Goal: Browse casually

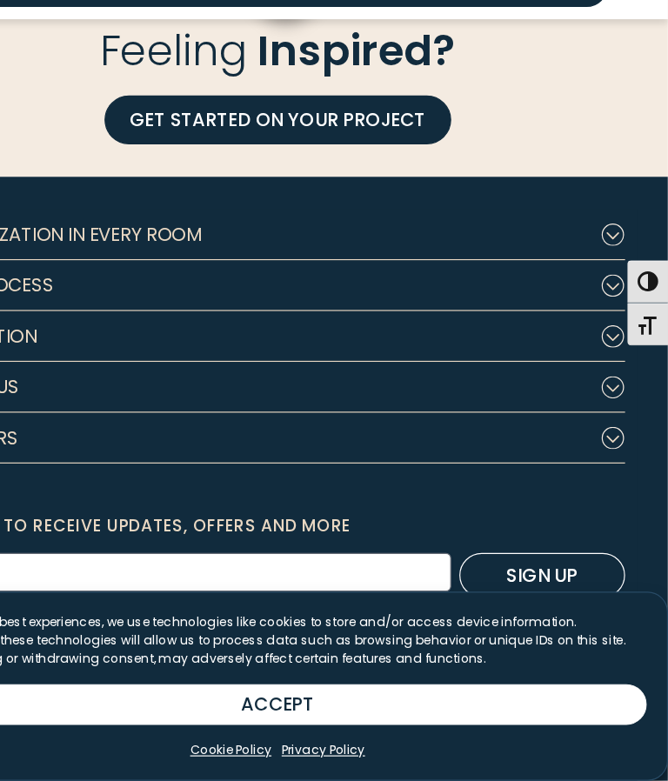
click at [611, 348] on icon "Footer Subnav Button - Our Process" at bounding box center [621, 357] width 21 height 19
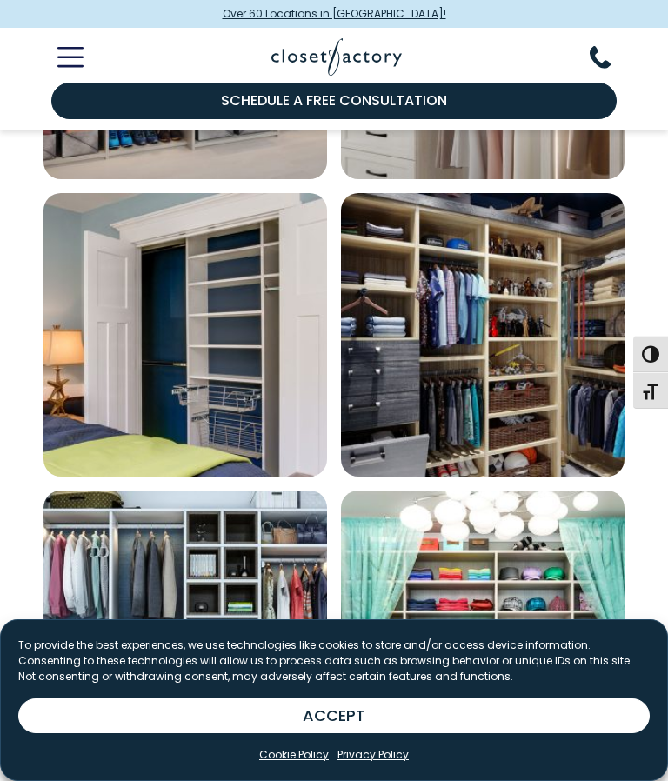
scroll to position [1673, 0]
click at [195, 315] on img "Open inspiration gallery to preview enlarged image" at bounding box center [186, 336] width 284 height 284
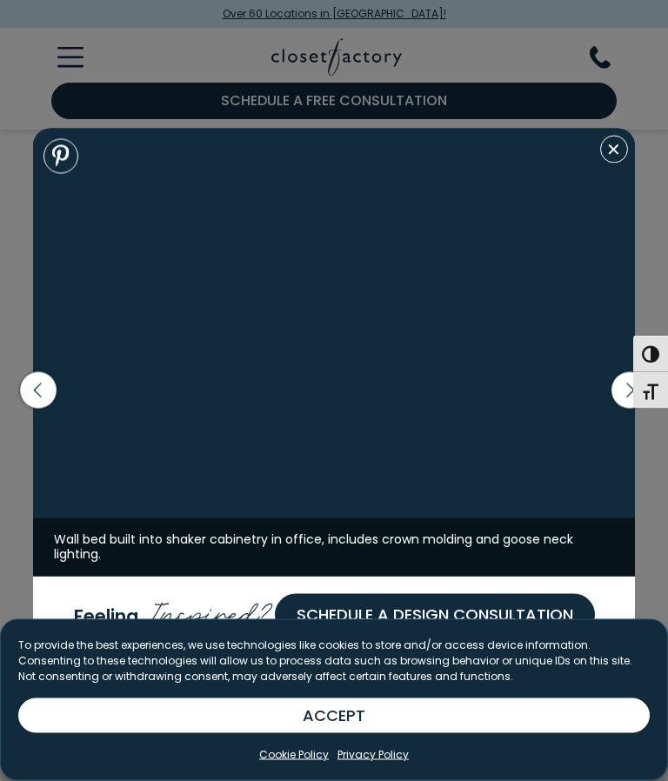
scroll to position [1673, 0]
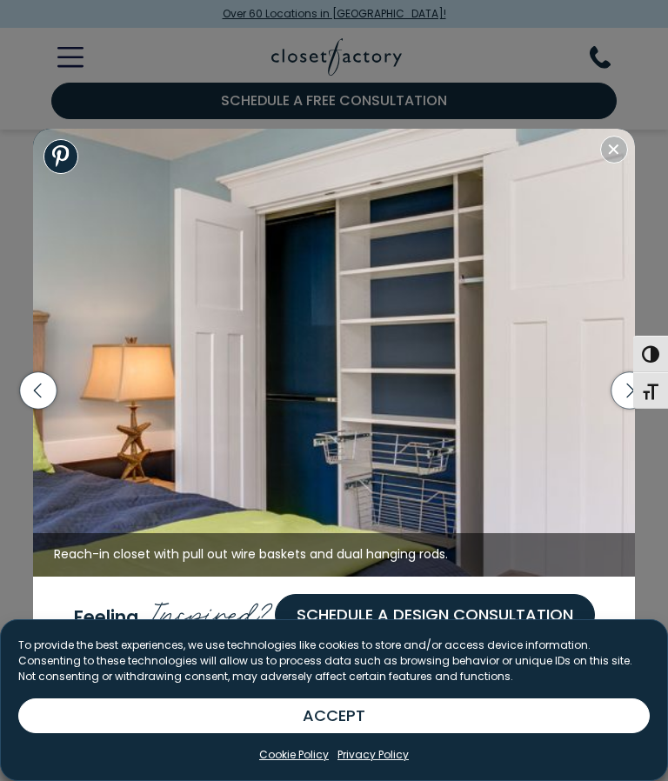
click at [30, 386] on icon "button" at bounding box center [38, 390] width 37 height 37
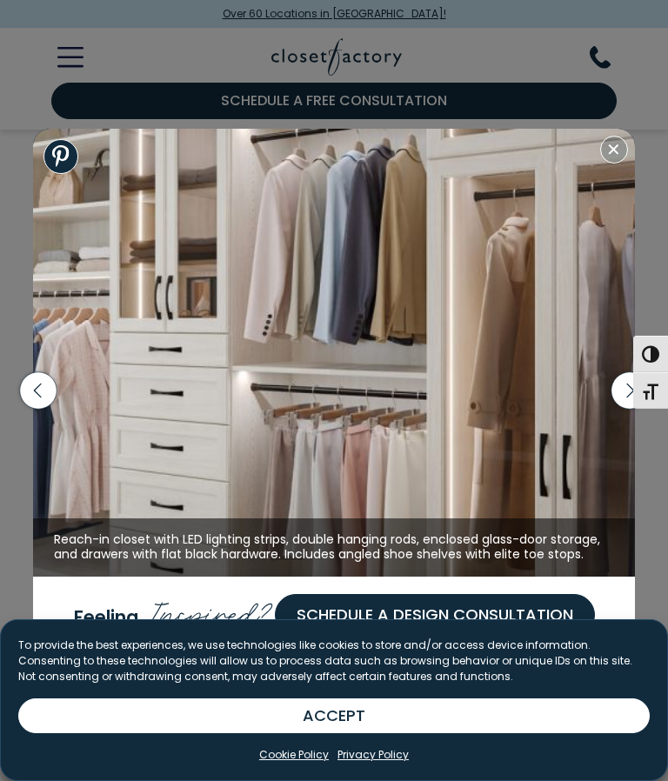
click at [36, 379] on icon "button" at bounding box center [38, 390] width 37 height 37
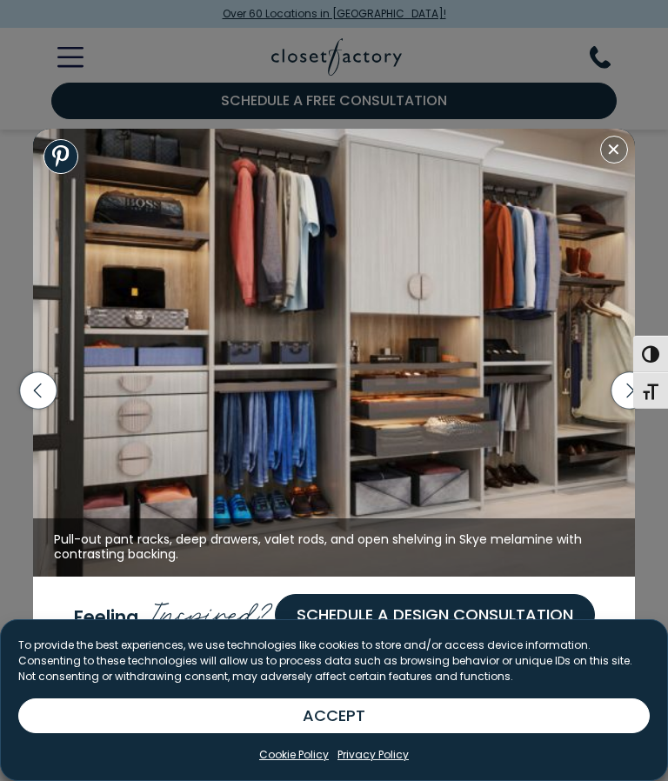
click at [23, 391] on icon "button" at bounding box center [38, 390] width 37 height 37
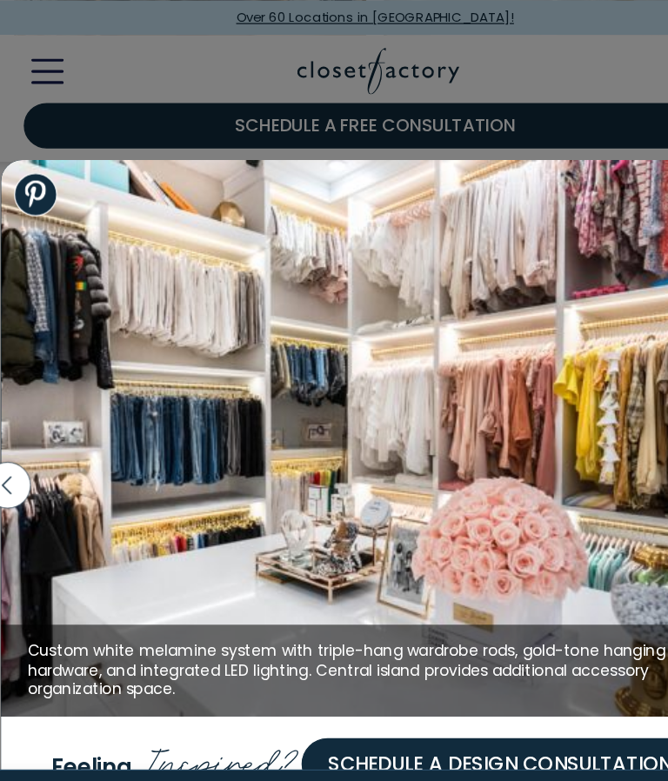
scroll to position [1507, 0]
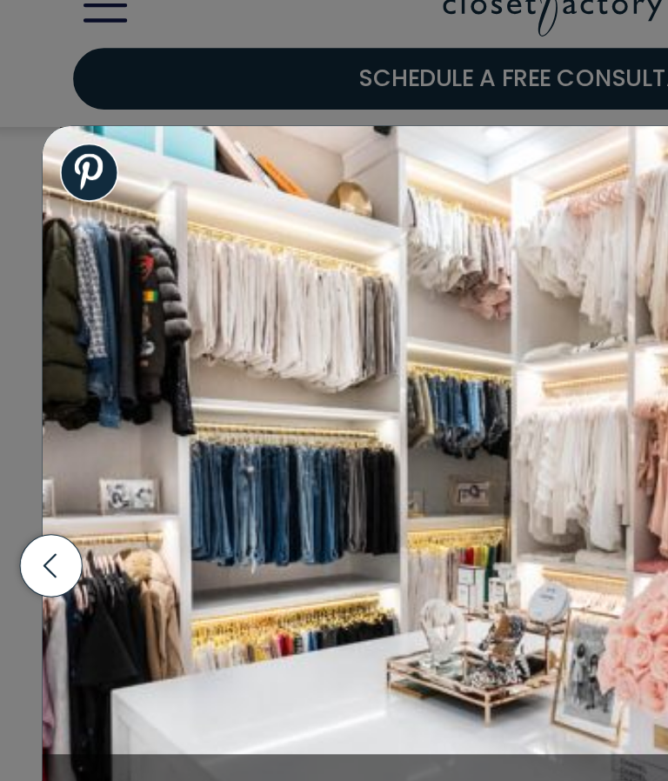
click at [29, 372] on icon "button" at bounding box center [38, 390] width 37 height 37
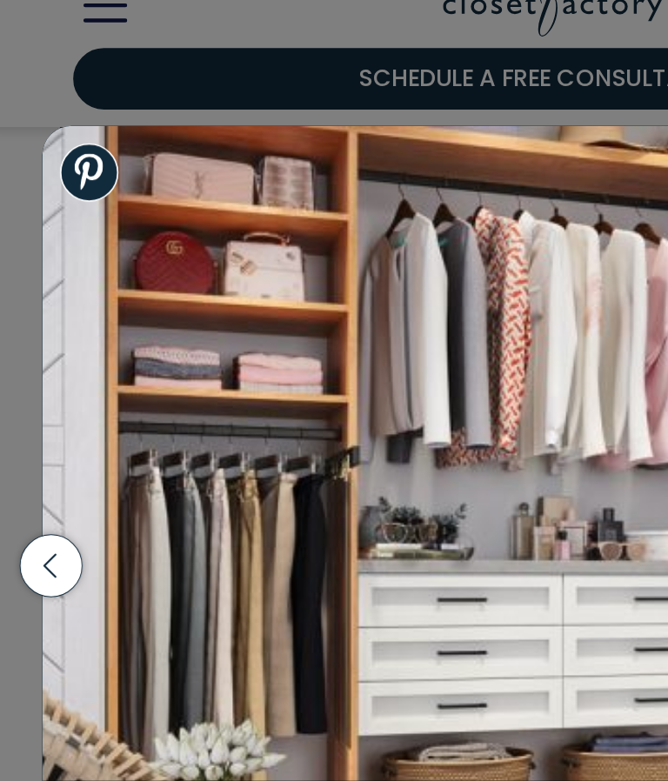
click at [33, 372] on icon "button" at bounding box center [38, 390] width 37 height 37
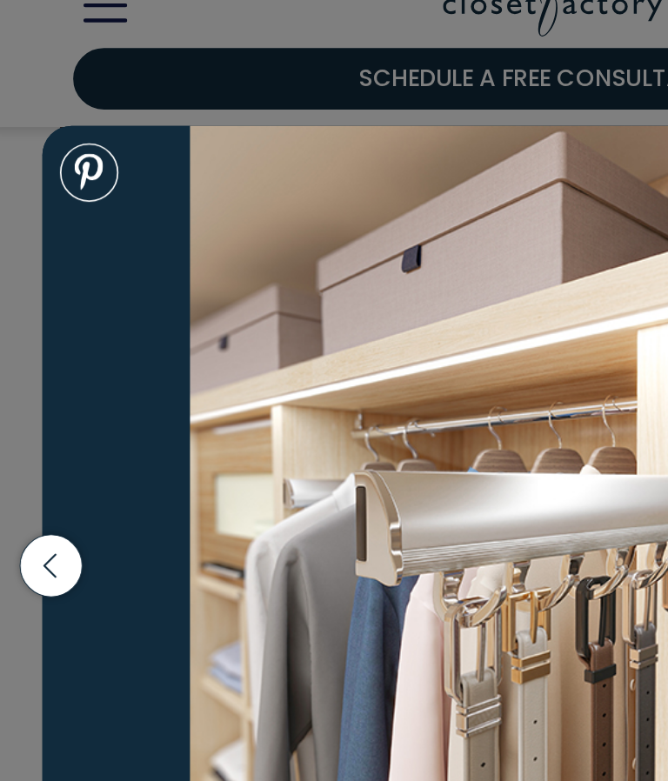
click at [30, 372] on icon "button" at bounding box center [38, 390] width 37 height 37
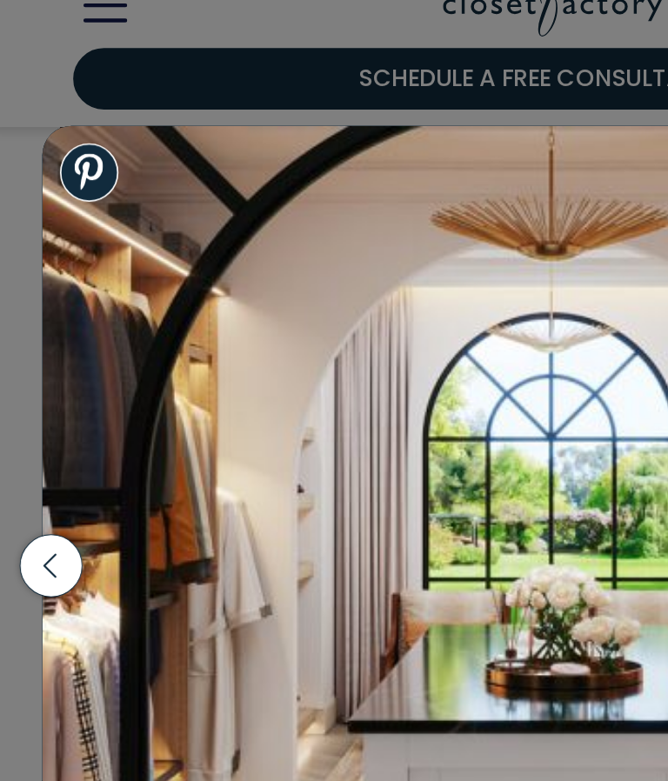
click at [26, 372] on icon "button" at bounding box center [38, 390] width 37 height 37
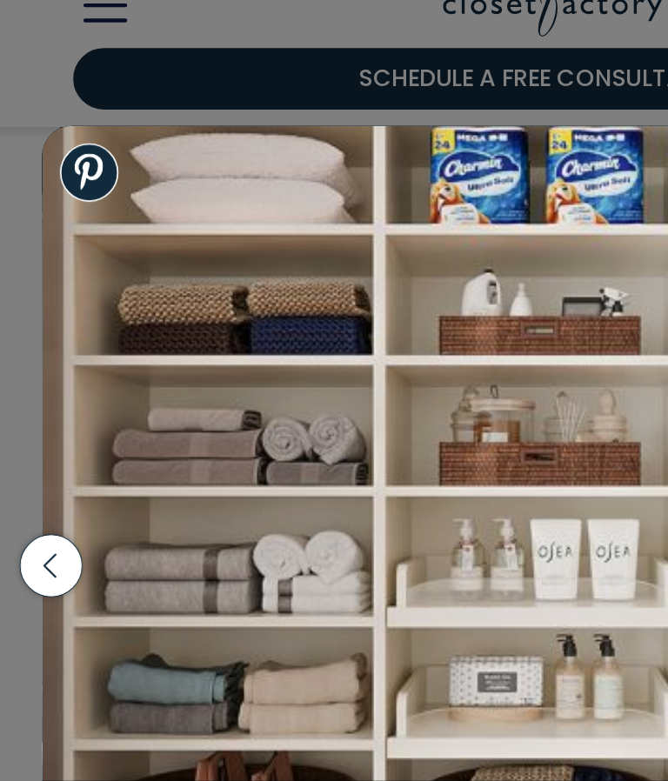
click at [30, 372] on icon "button" at bounding box center [38, 390] width 37 height 37
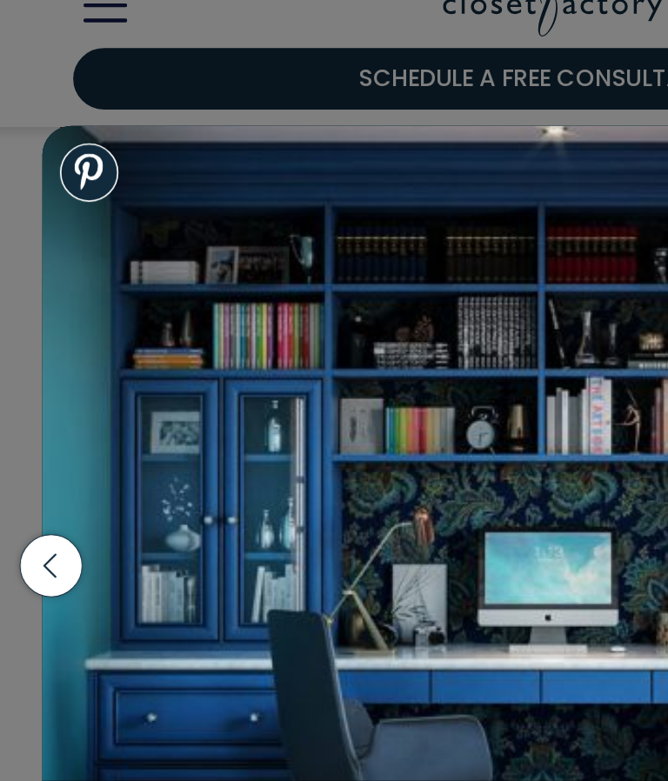
click at [30, 372] on icon "button" at bounding box center [38, 390] width 37 height 37
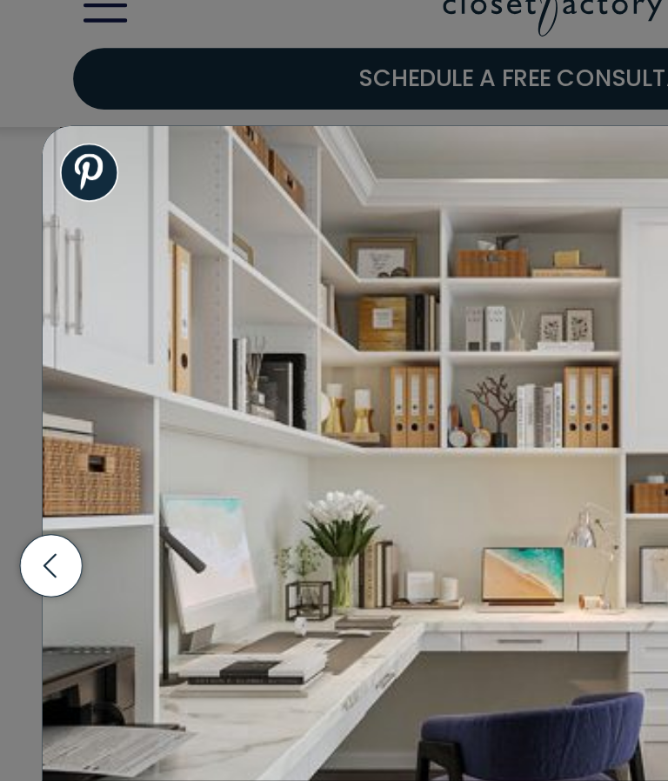
click at [26, 372] on icon "button" at bounding box center [38, 390] width 37 height 37
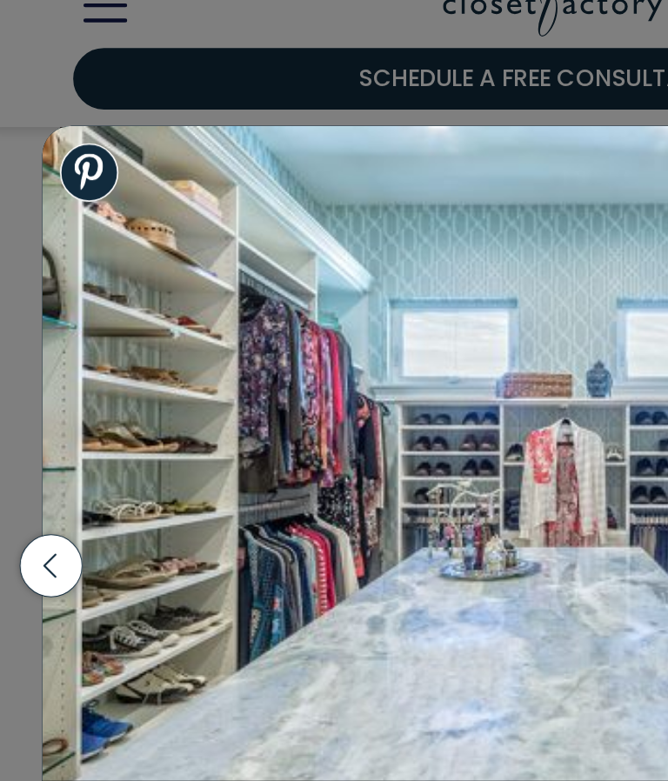
click at [34, 372] on icon "button" at bounding box center [38, 390] width 37 height 37
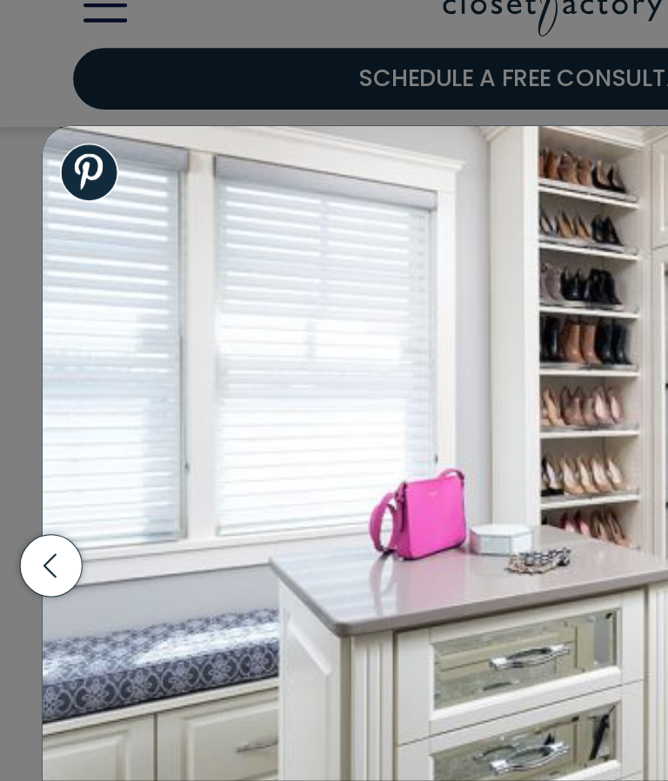
click at [34, 384] on icon "button" at bounding box center [38, 391] width 8 height 15
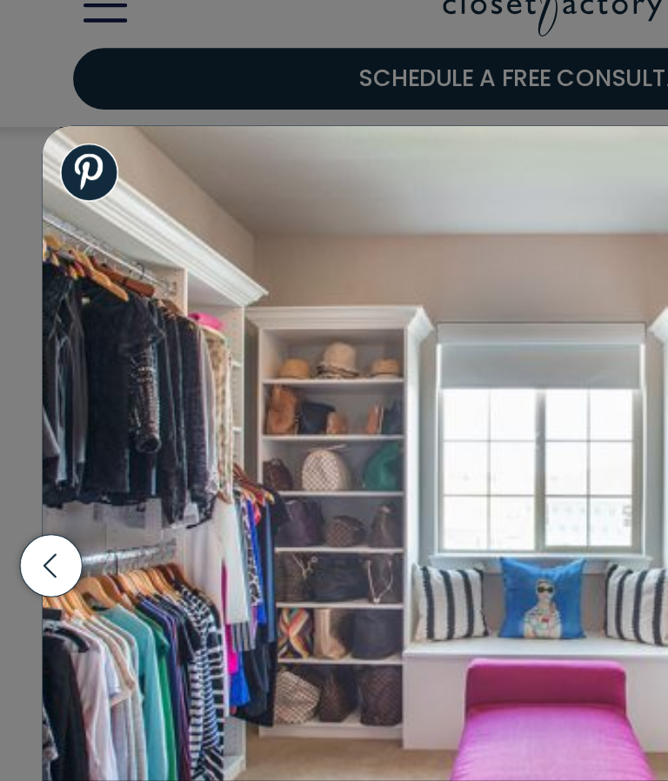
click at [31, 372] on icon "button" at bounding box center [38, 390] width 37 height 37
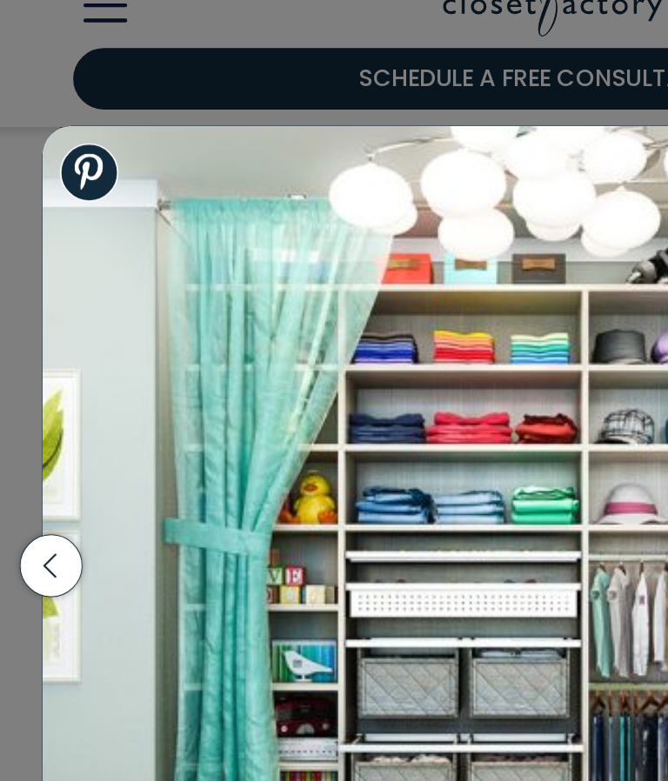
click at [34, 384] on icon "button" at bounding box center [38, 391] width 8 height 15
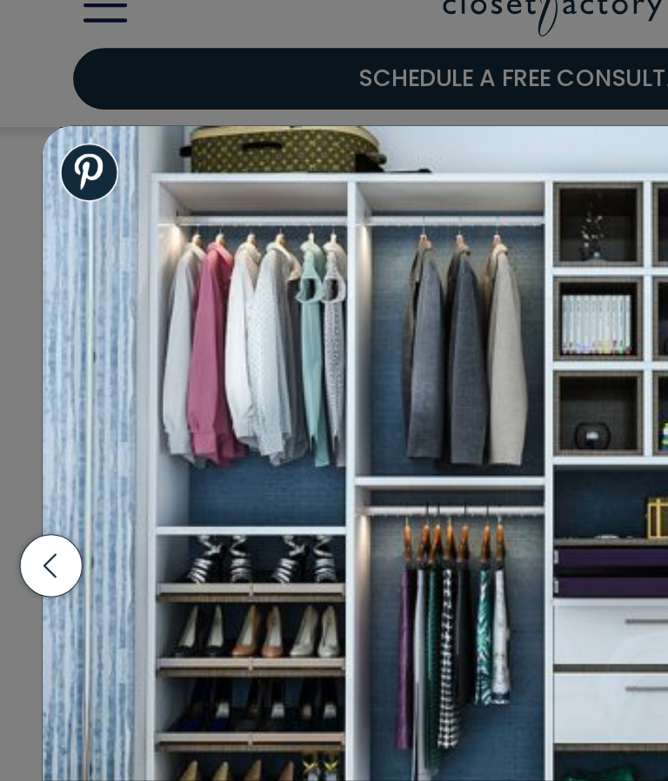
click at [32, 372] on icon "button" at bounding box center [38, 390] width 37 height 37
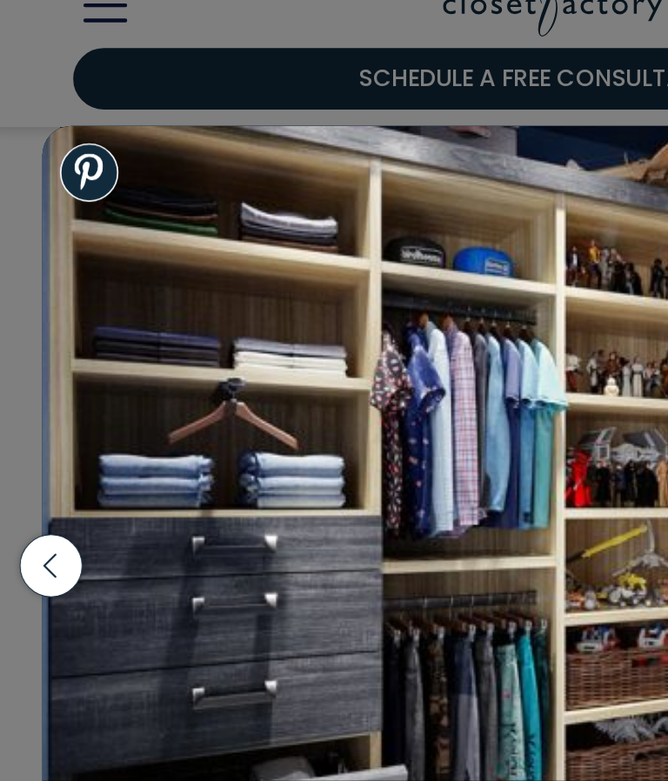
click at [27, 372] on icon "button" at bounding box center [38, 390] width 37 height 37
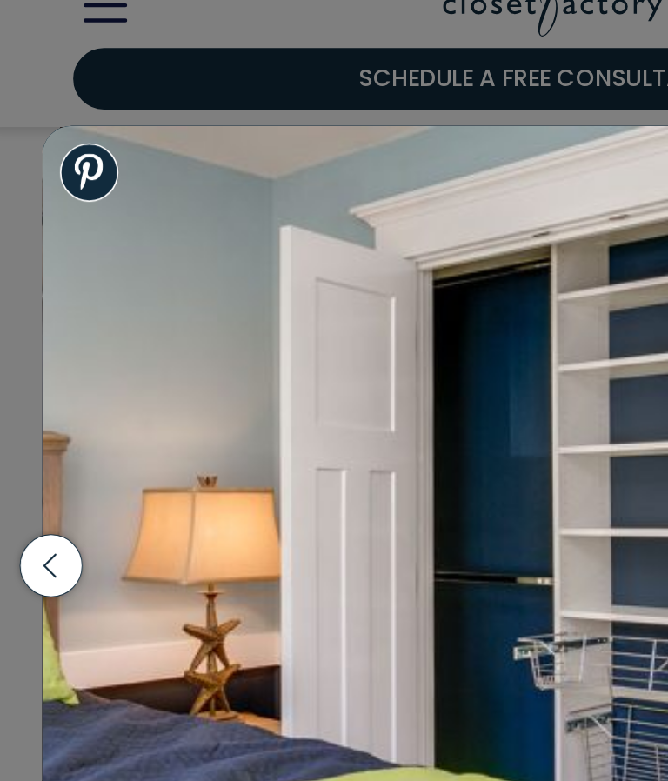
click at [31, 372] on icon "button" at bounding box center [38, 390] width 37 height 37
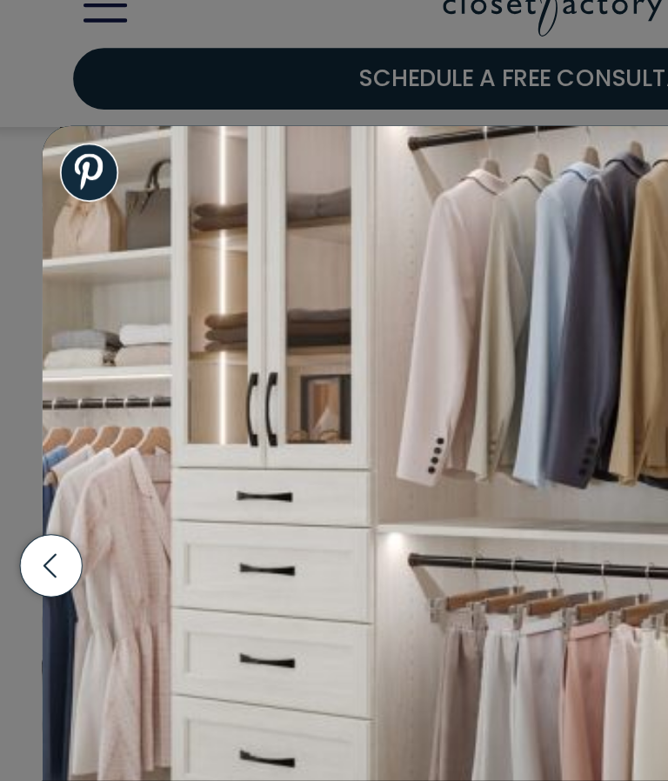
click at [30, 372] on icon "button" at bounding box center [38, 390] width 37 height 37
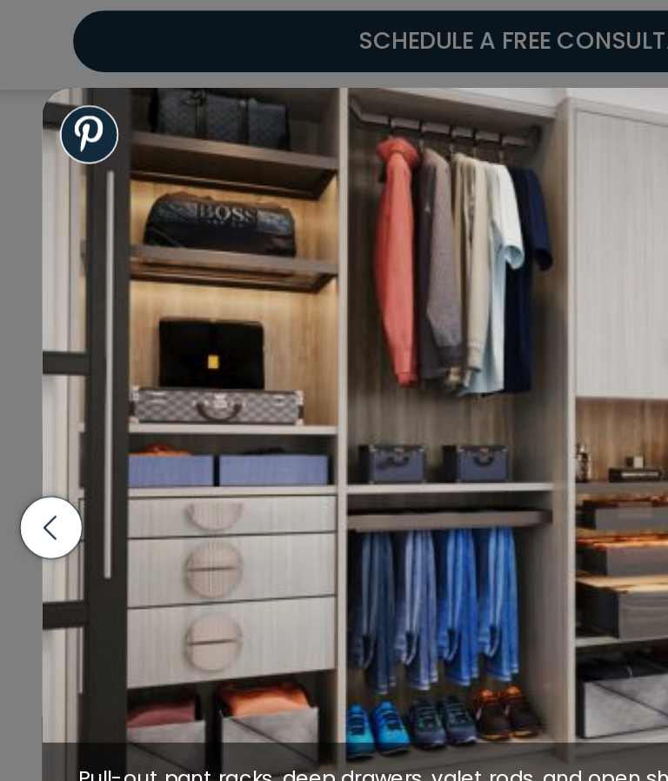
click at [28, 372] on icon "button" at bounding box center [38, 390] width 37 height 37
